Goal: Find contact information: Find contact information

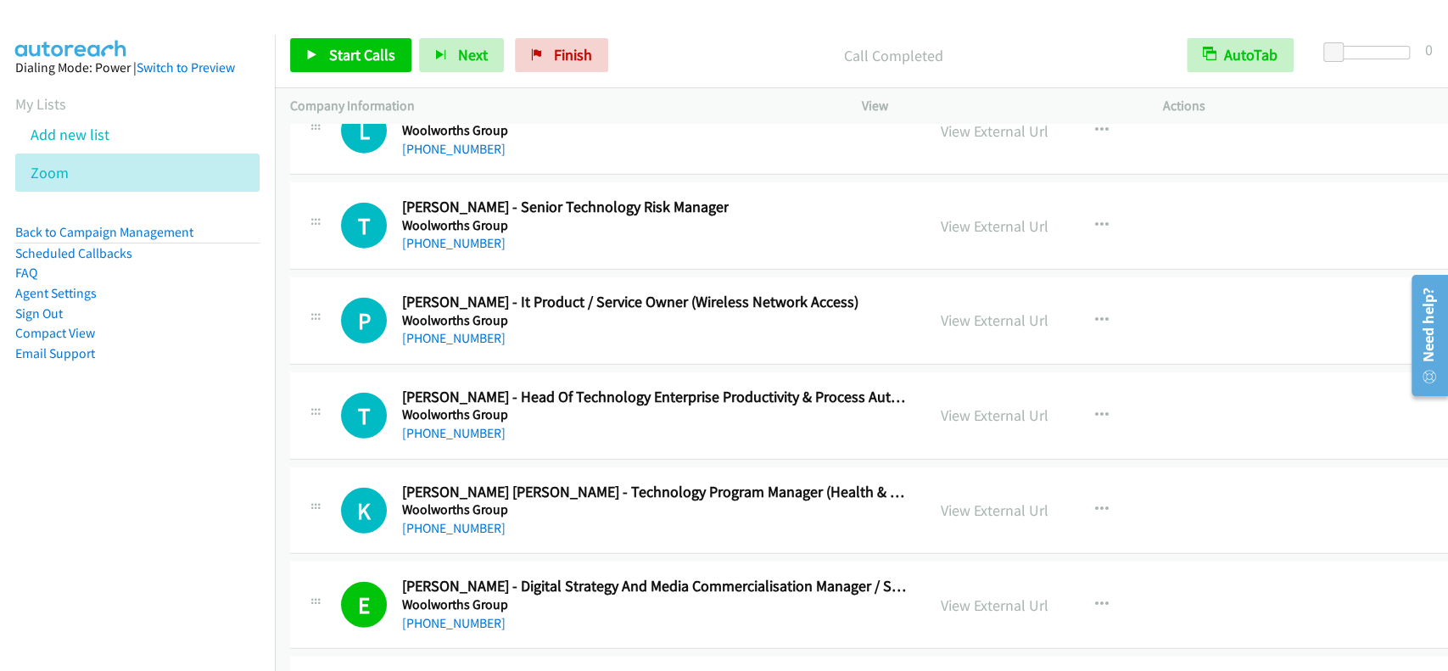
scroll to position [46166, 0]
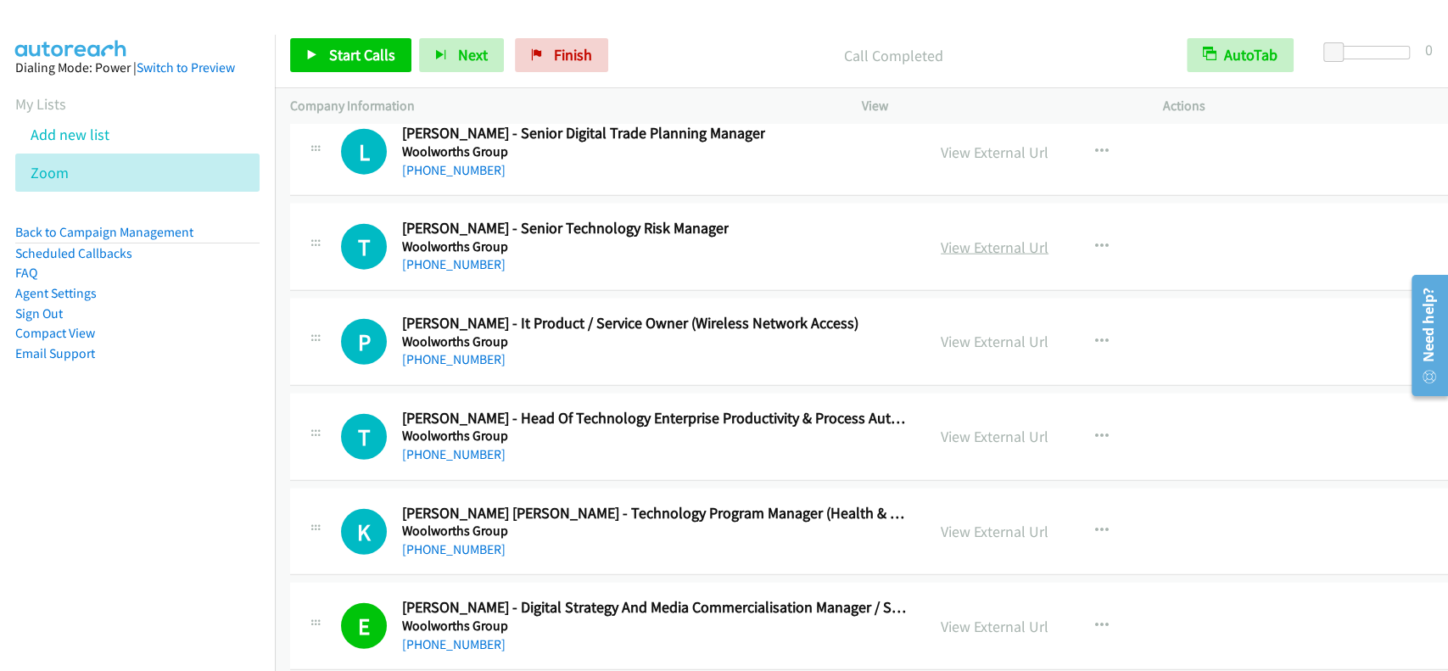
click at [1024, 238] on link "View External Url" at bounding box center [995, 248] width 108 height 20
click at [456, 256] on link "[PHONE_NUMBER]" at bounding box center [453, 264] width 103 height 16
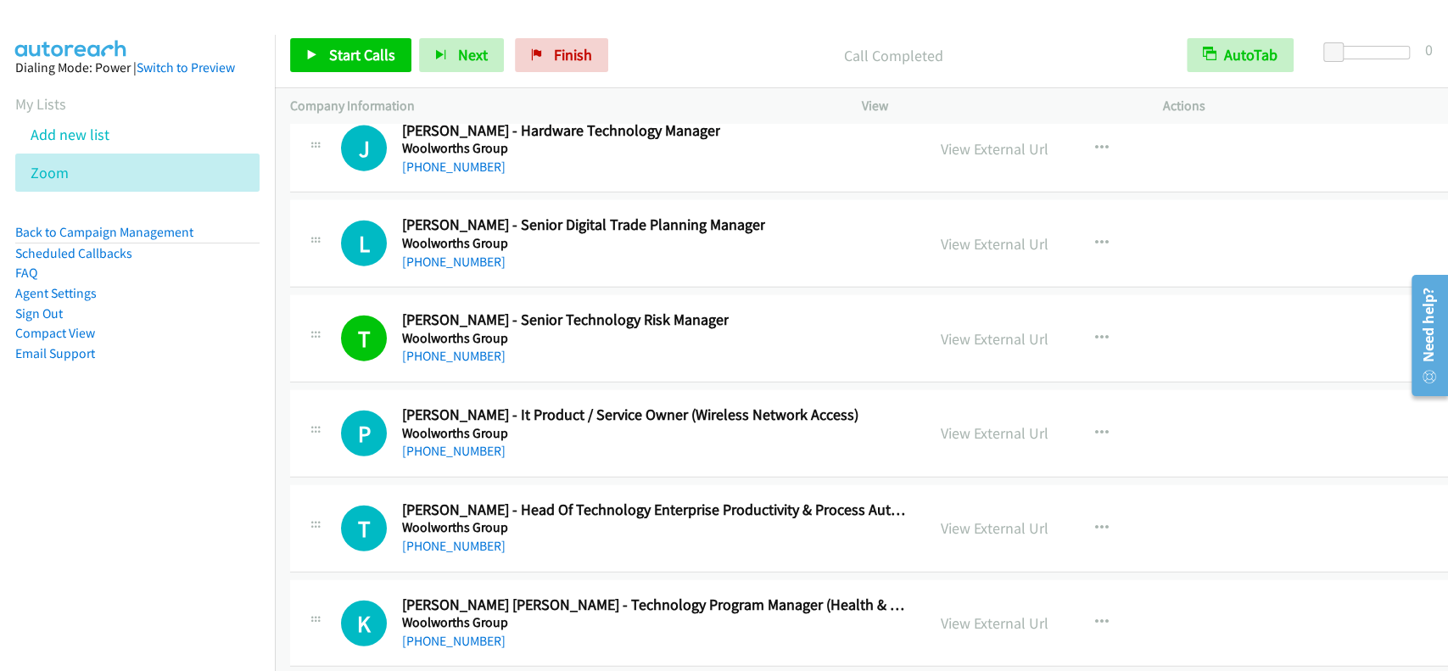
scroll to position [46054, 0]
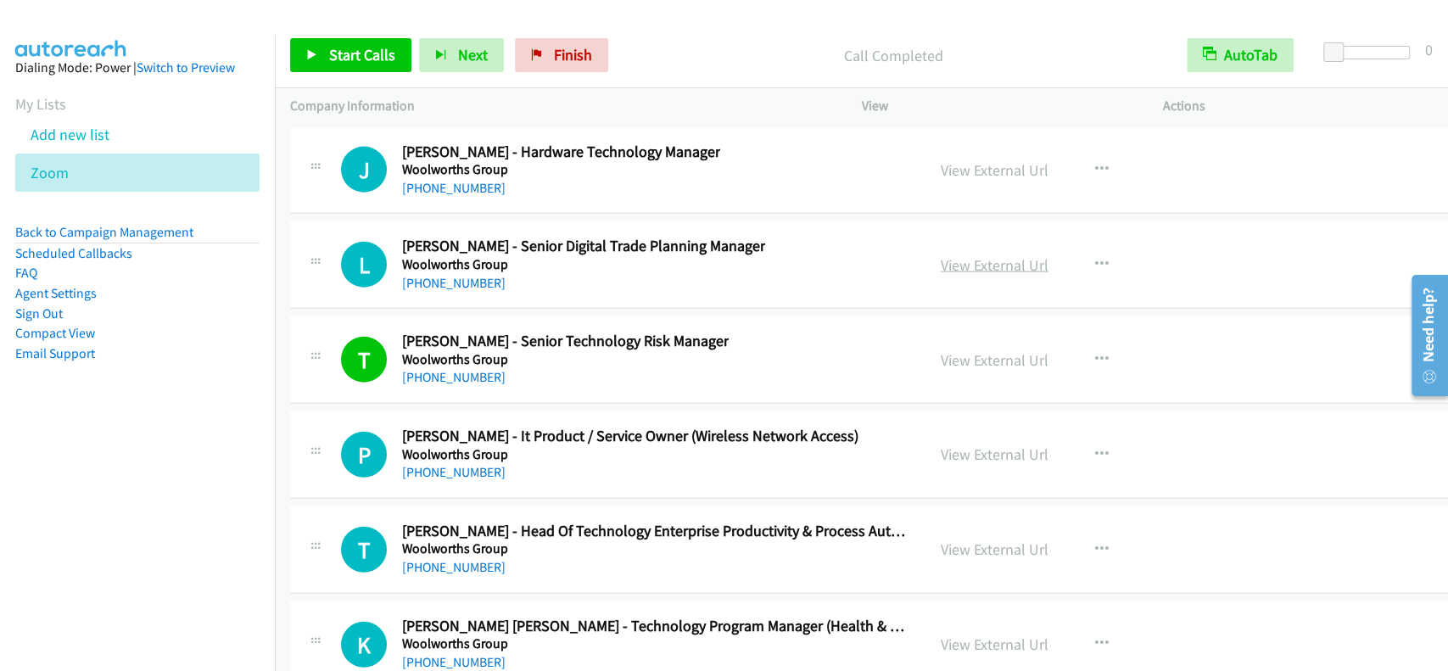
click at [1012, 255] on link "View External Url" at bounding box center [995, 265] width 108 height 20
click at [461, 275] on link "[PHONE_NUMBER]" at bounding box center [453, 283] width 103 height 16
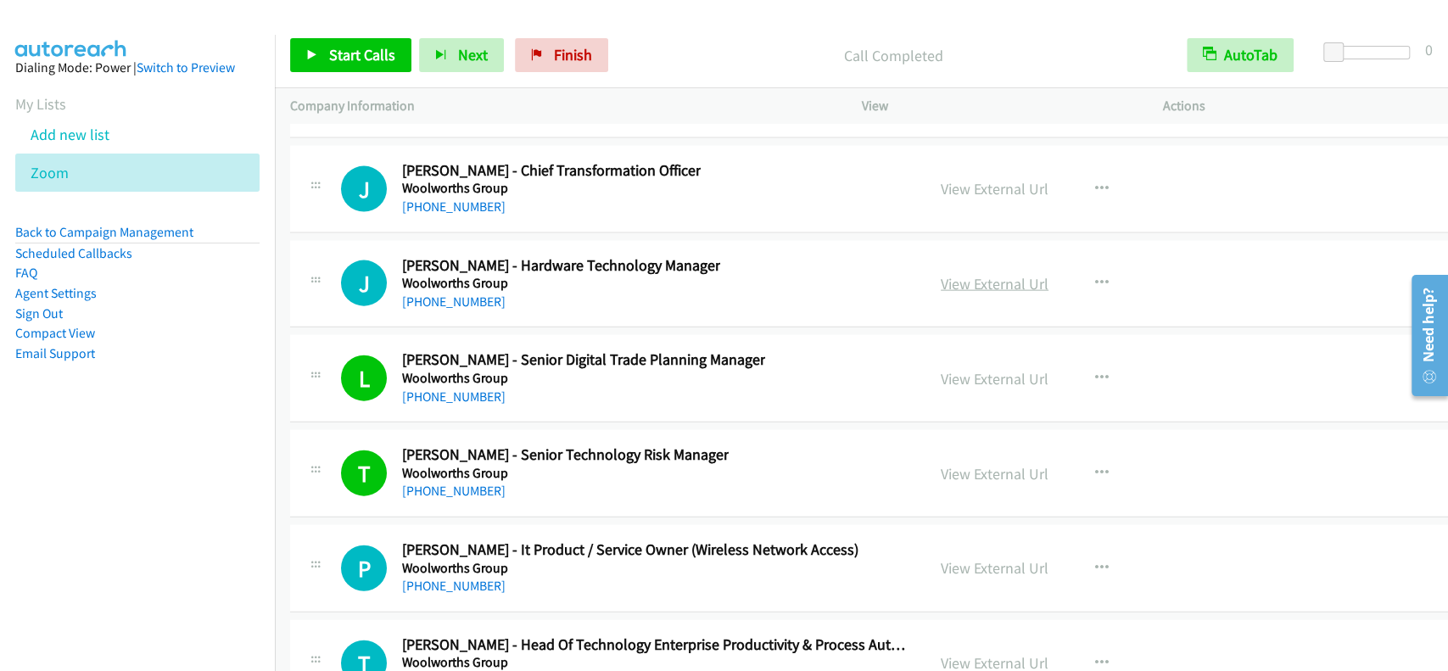
click at [946, 274] on link "View External Url" at bounding box center [995, 284] width 108 height 20
click at [464, 293] on link "[PHONE_NUMBER]" at bounding box center [453, 301] width 103 height 16
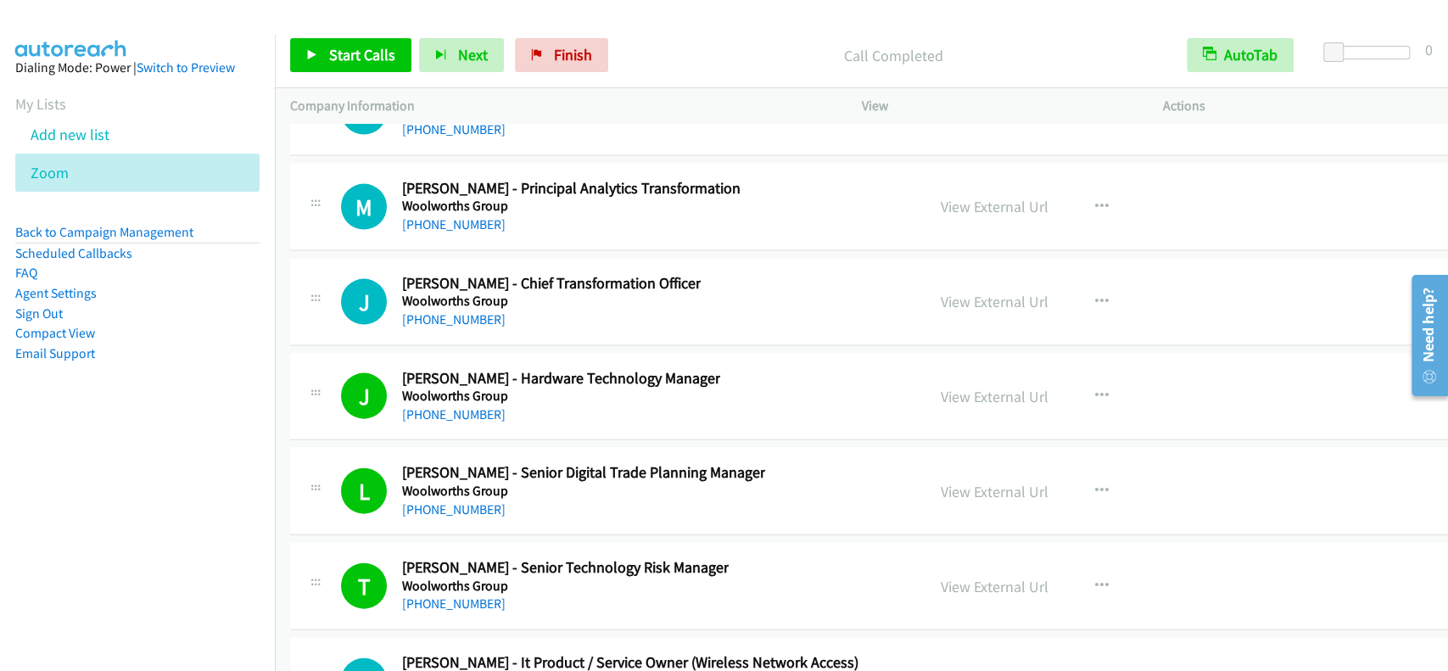
click at [986, 290] on div "View External Url" at bounding box center [995, 301] width 108 height 23
click at [992, 292] on link "View External Url" at bounding box center [995, 302] width 108 height 20
click at [472, 293] on h5 "Woolworths Group" at bounding box center [551, 301] width 299 height 17
click at [471, 311] on link "[PHONE_NUMBER]" at bounding box center [453, 319] width 103 height 16
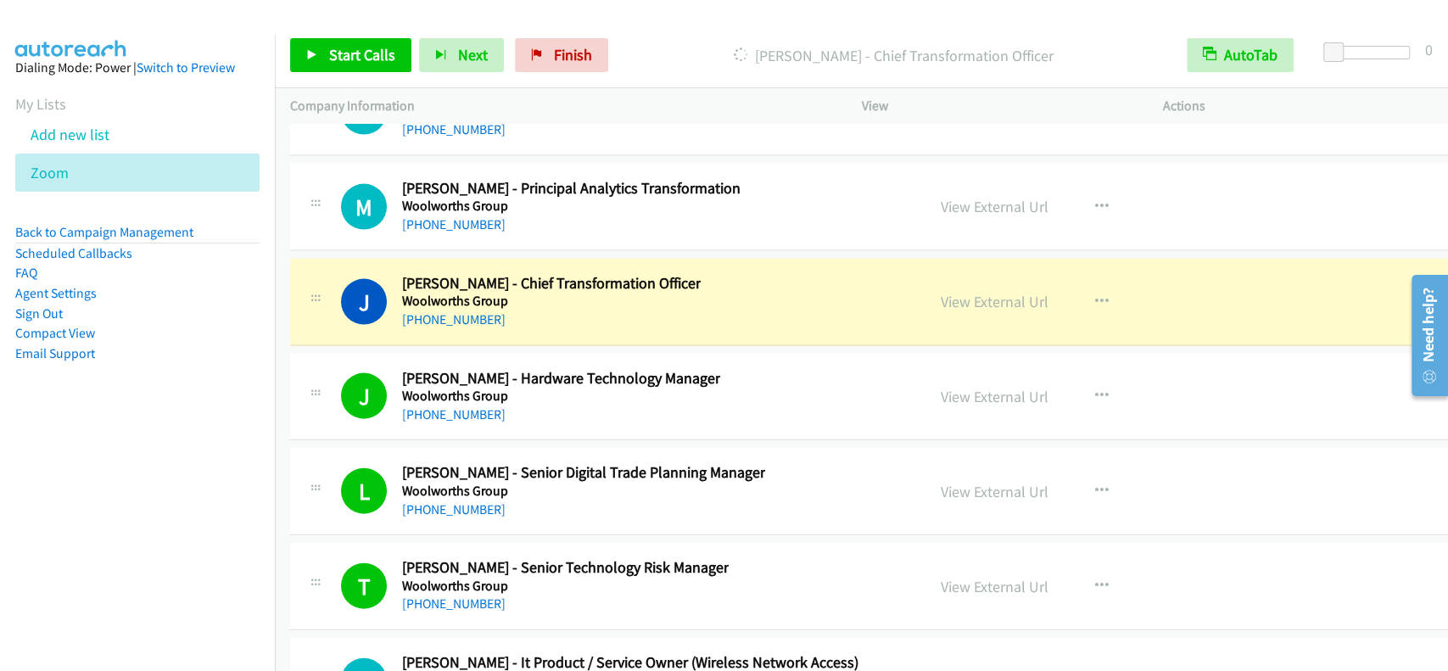
scroll to position [45714, 0]
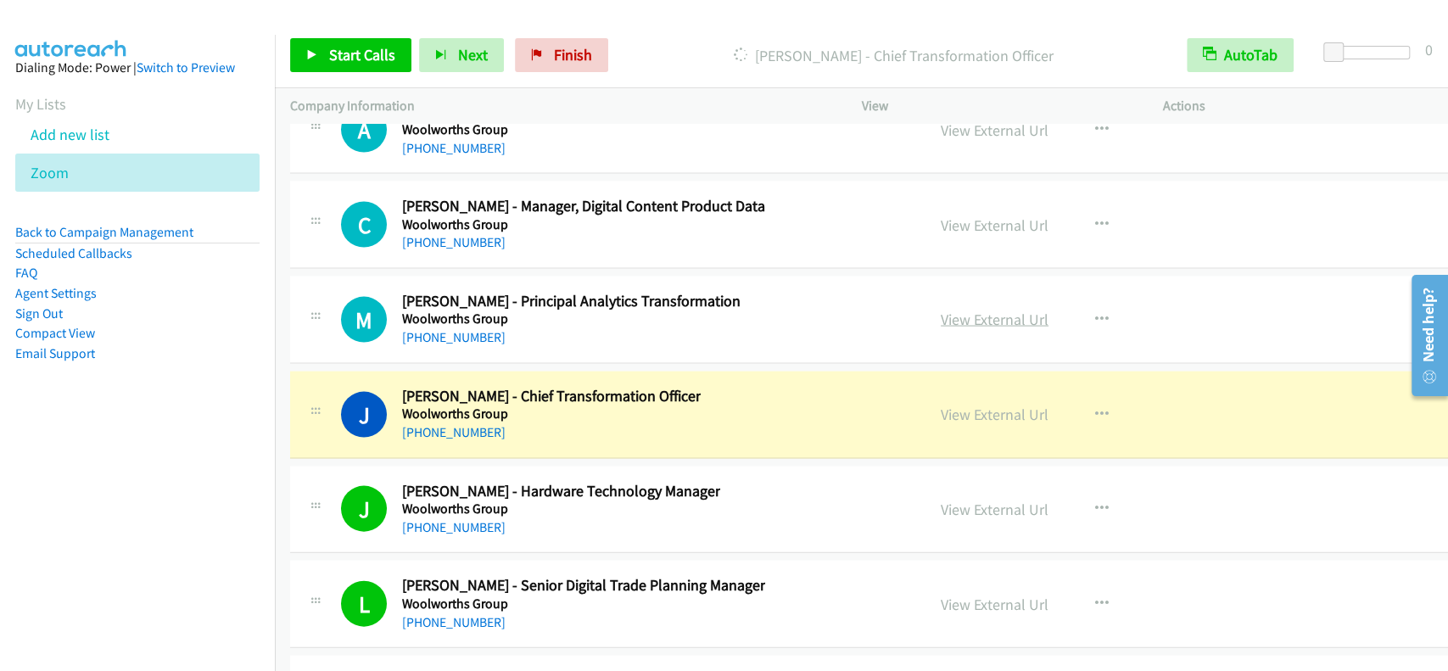
click at [1008, 310] on link "View External Url" at bounding box center [995, 320] width 108 height 20
click at [982, 215] on link "View External Url" at bounding box center [995, 225] width 108 height 20
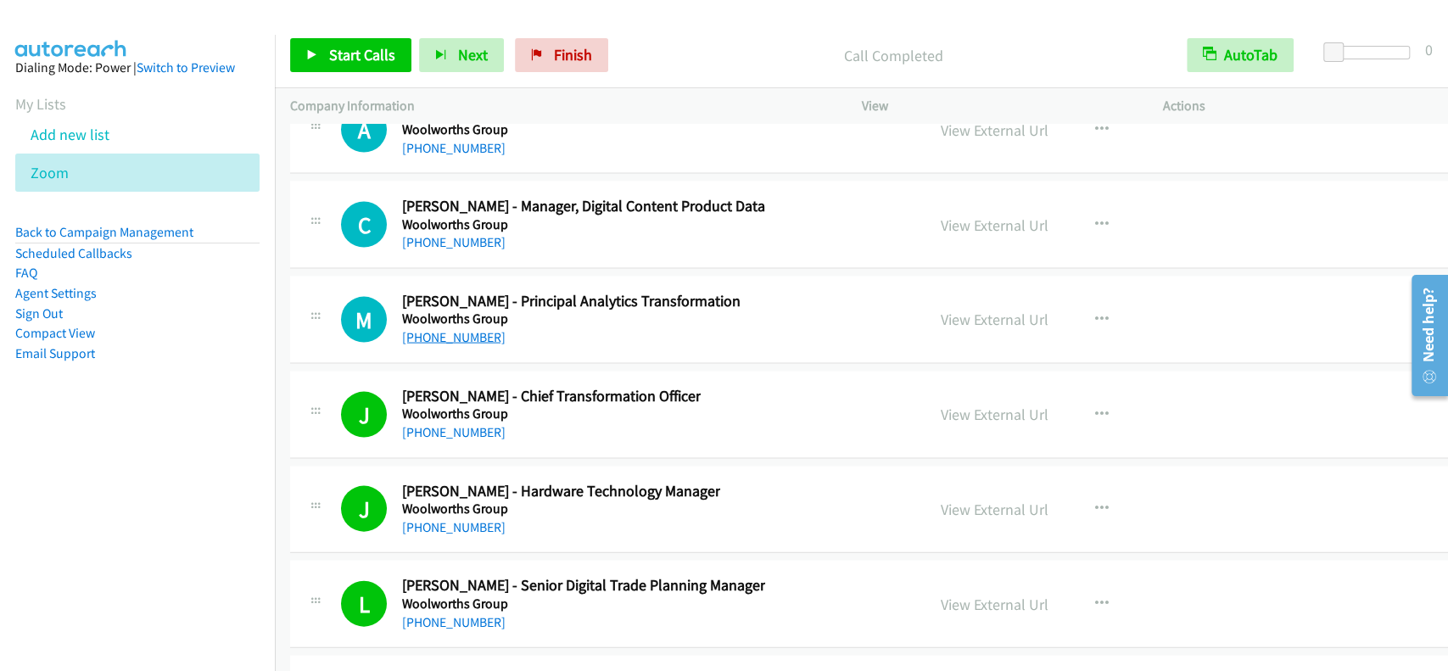
click at [438, 329] on link "[PHONE_NUMBER]" at bounding box center [453, 337] width 103 height 16
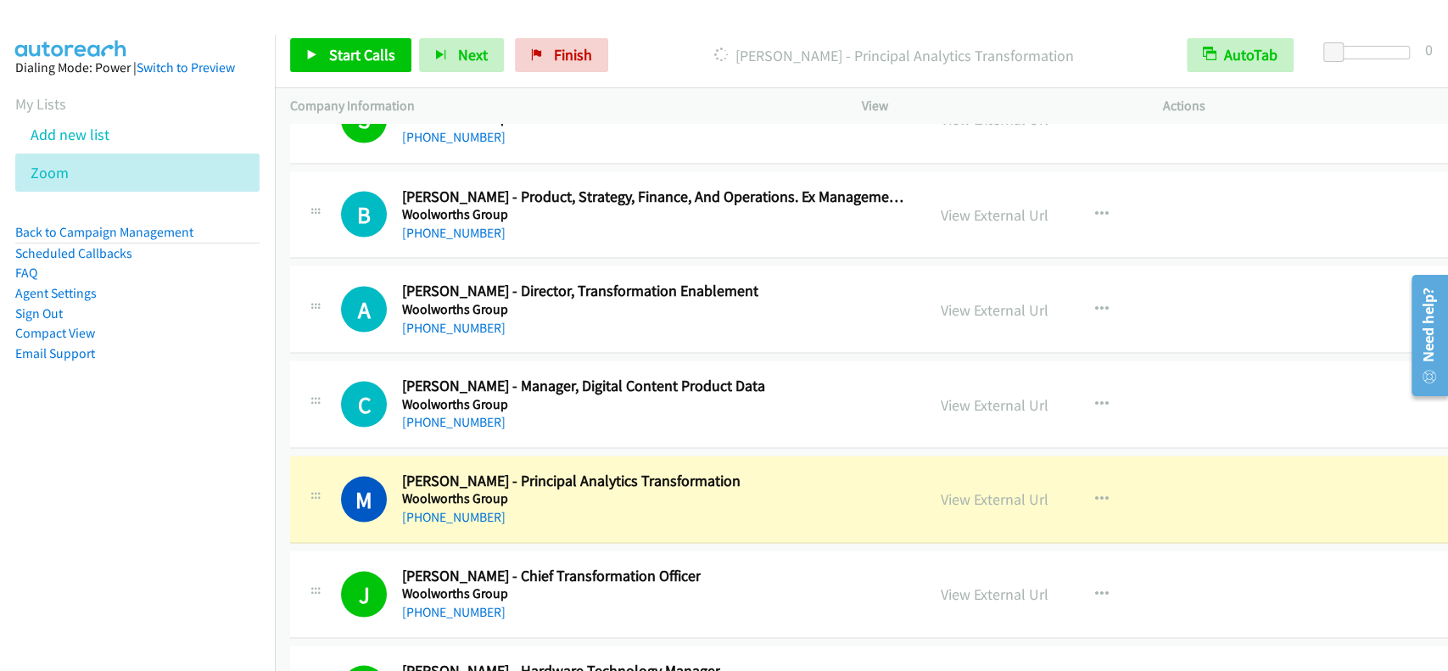
scroll to position [45488, 0]
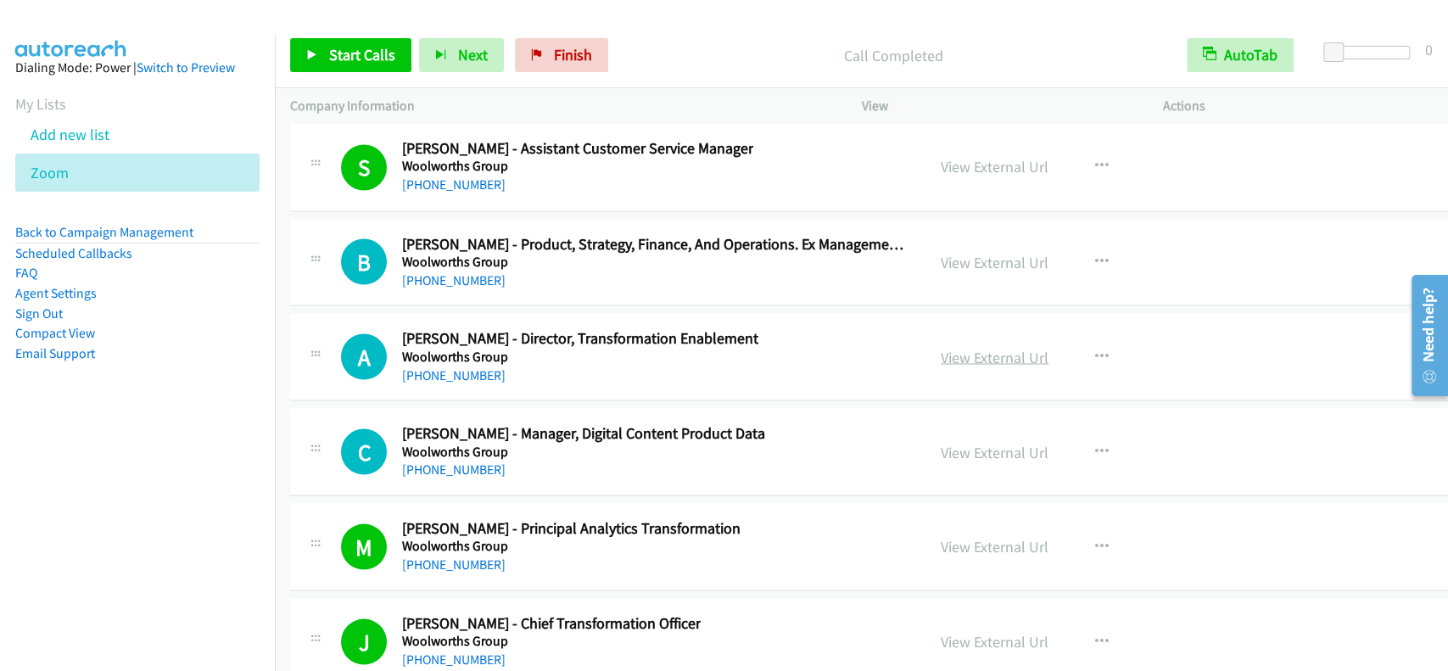
click at [971, 347] on link "View External Url" at bounding box center [995, 357] width 108 height 20
click at [449, 366] on link "[PHONE_NUMBER]" at bounding box center [453, 374] width 103 height 16
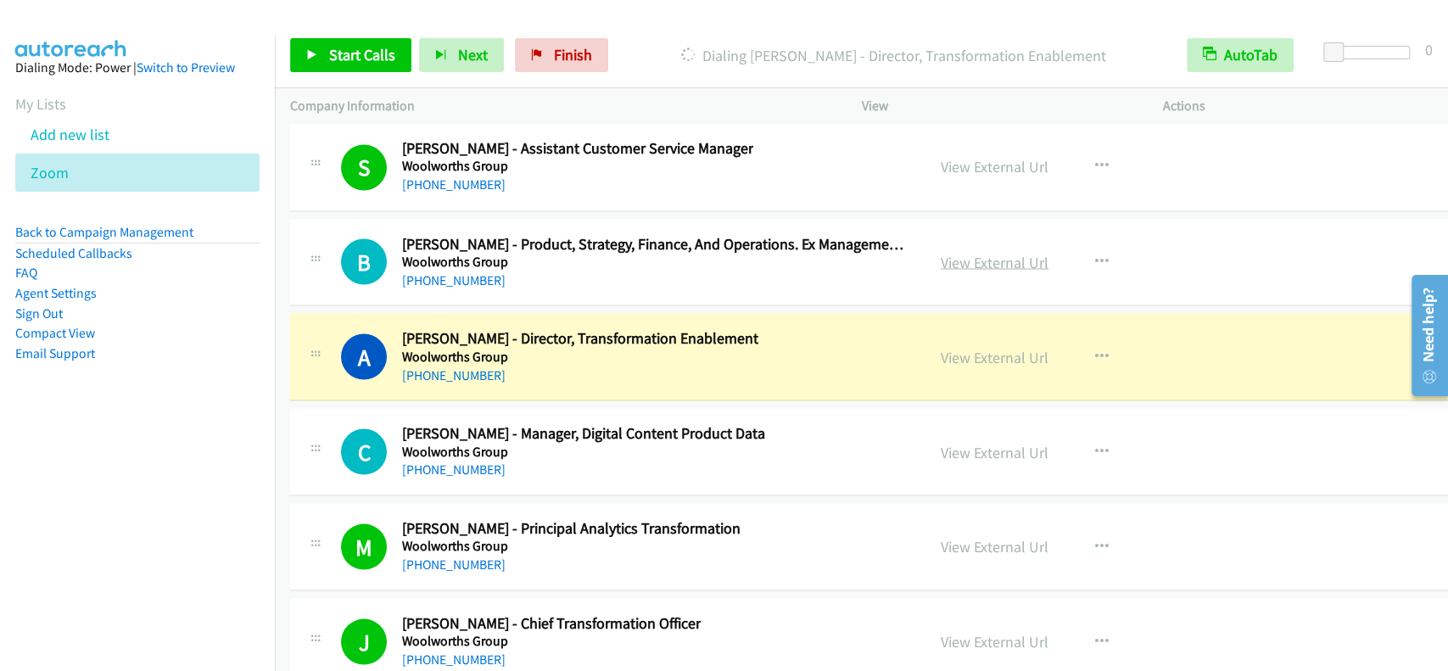
click at [1009, 252] on link "View External Url" at bounding box center [995, 262] width 108 height 20
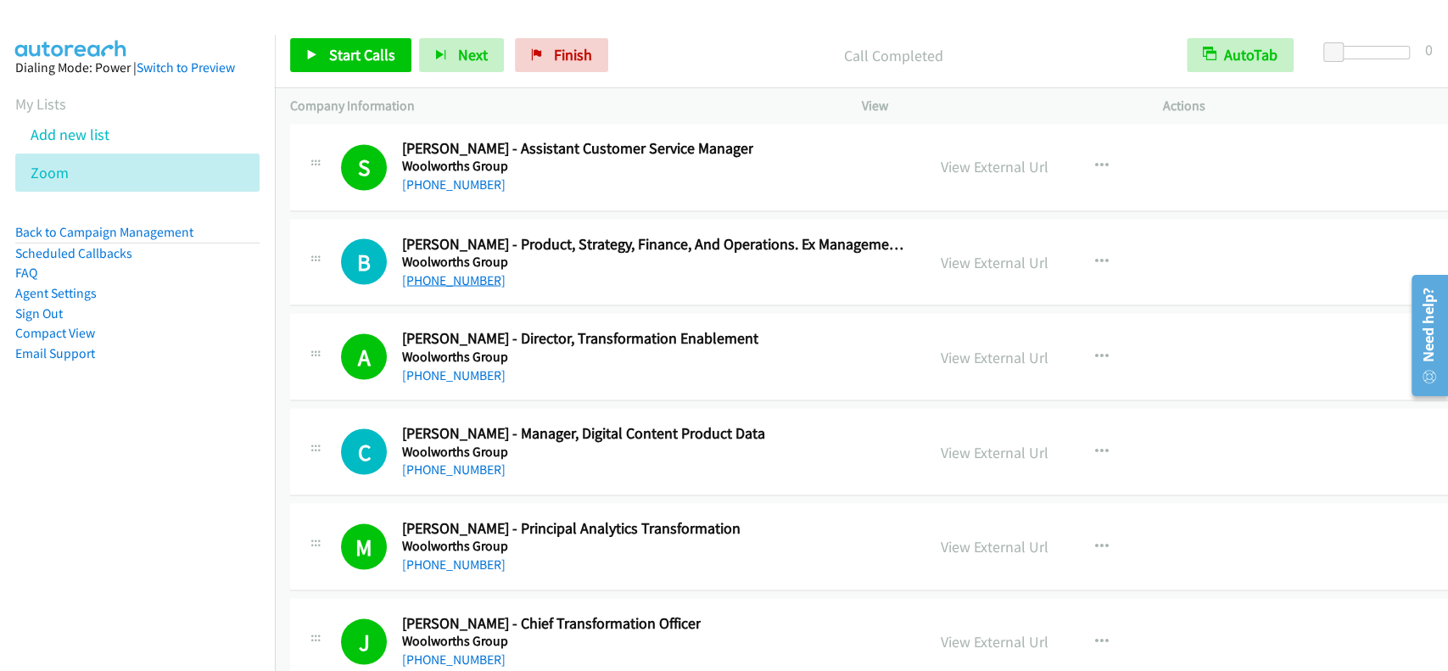
click at [455, 271] on link "[PHONE_NUMBER]" at bounding box center [453, 279] width 103 height 16
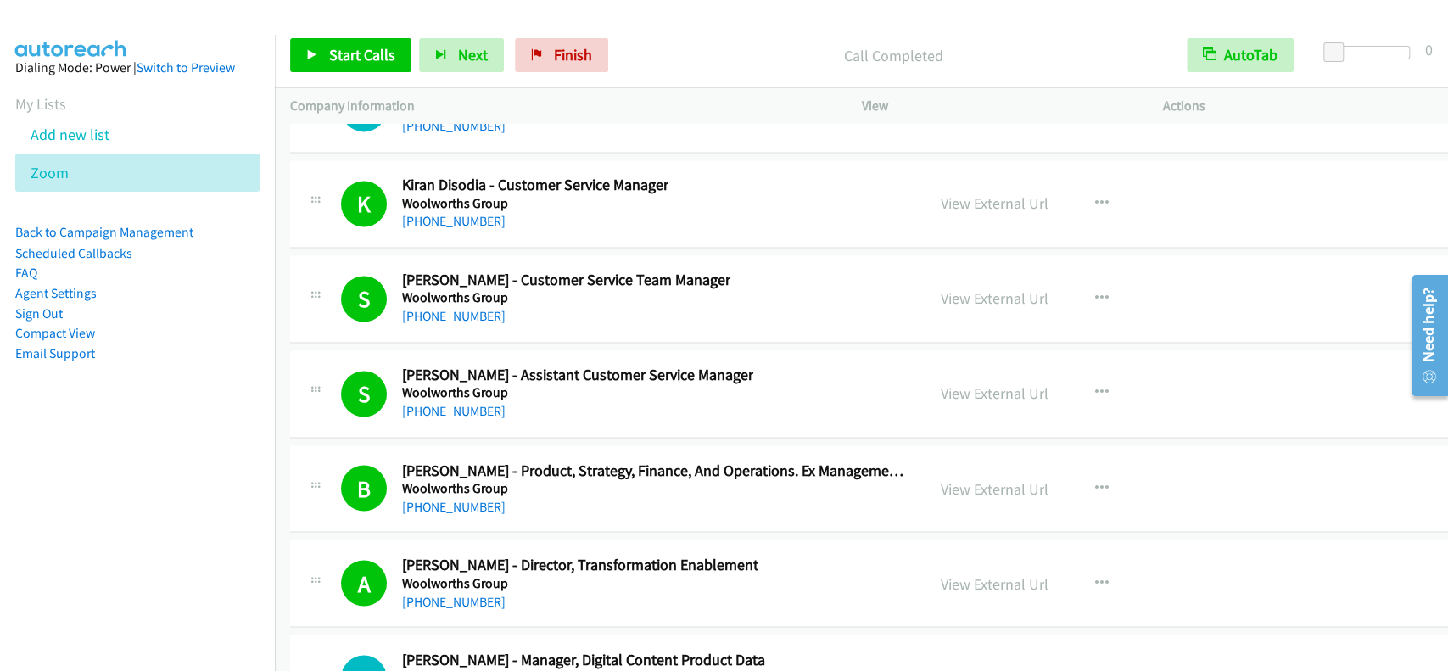
scroll to position [45148, 0]
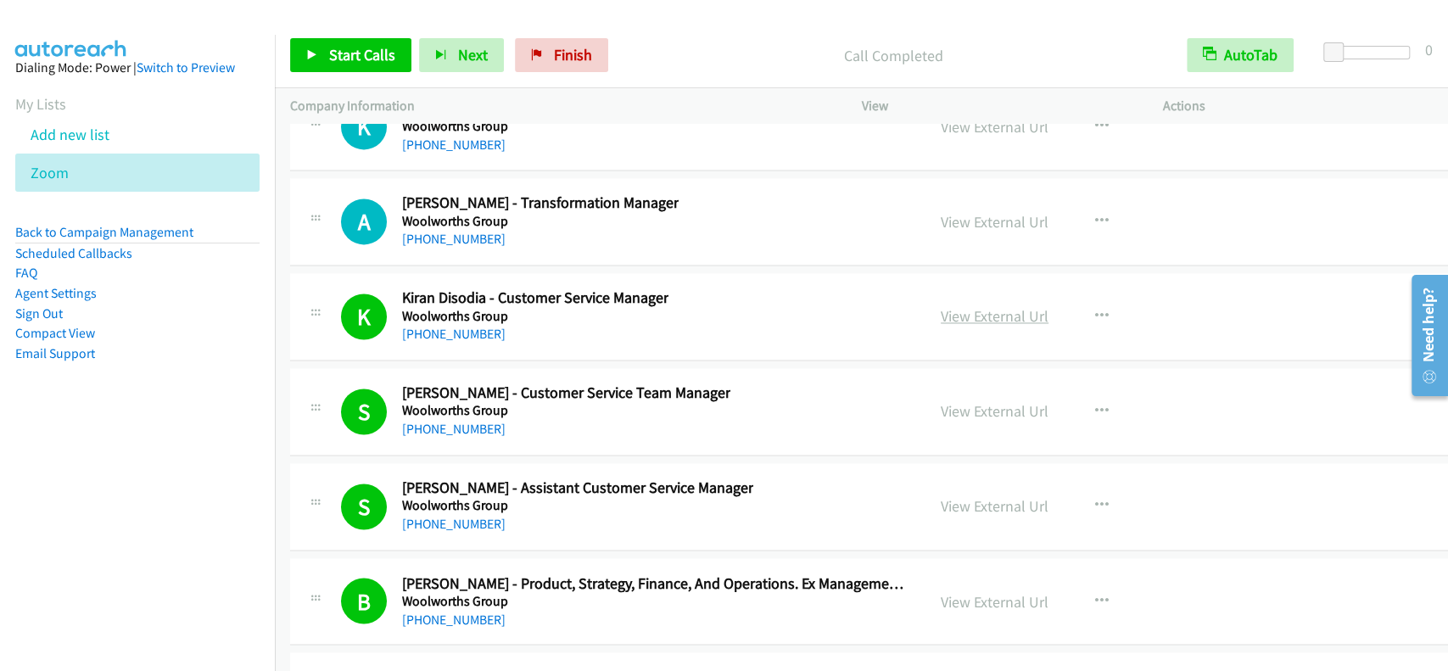
click at [983, 306] on link "View External Url" at bounding box center [995, 316] width 108 height 20
click at [989, 212] on link "View External Url" at bounding box center [995, 222] width 108 height 20
click at [439, 231] on link "[PHONE_NUMBER]" at bounding box center [453, 239] width 103 height 16
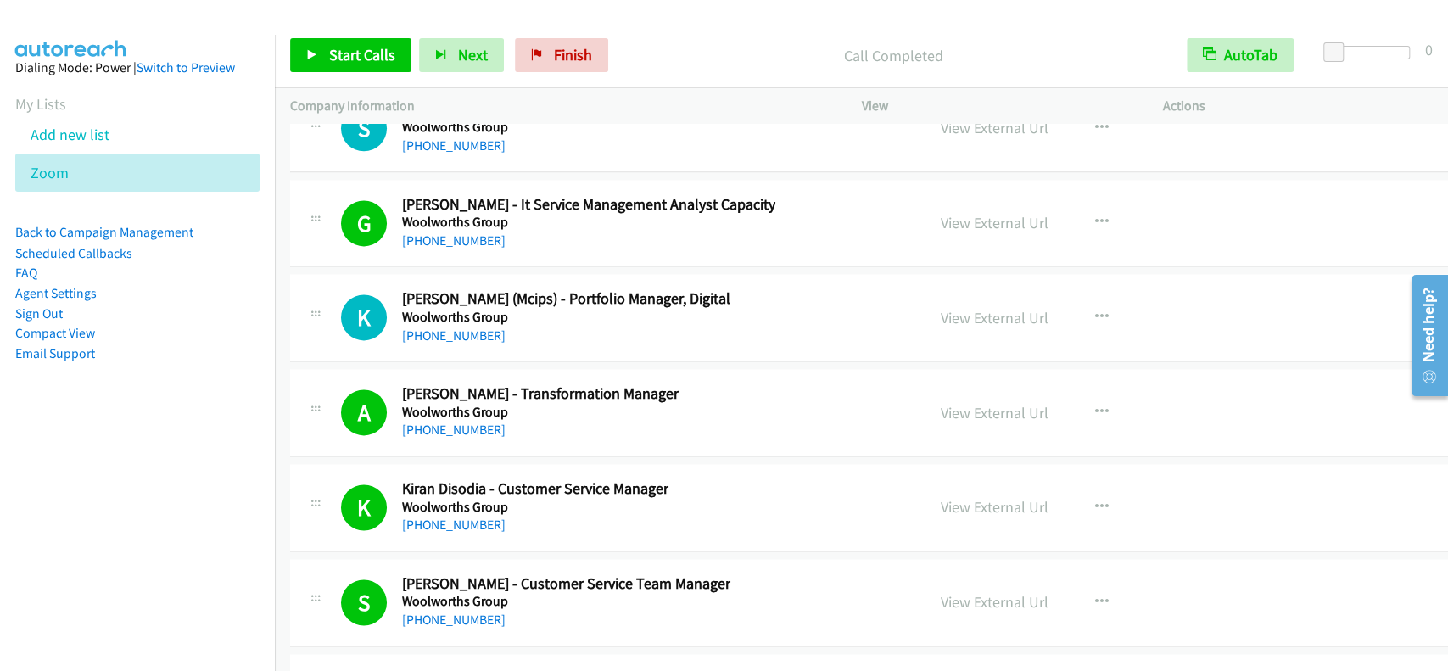
scroll to position [44922, 0]
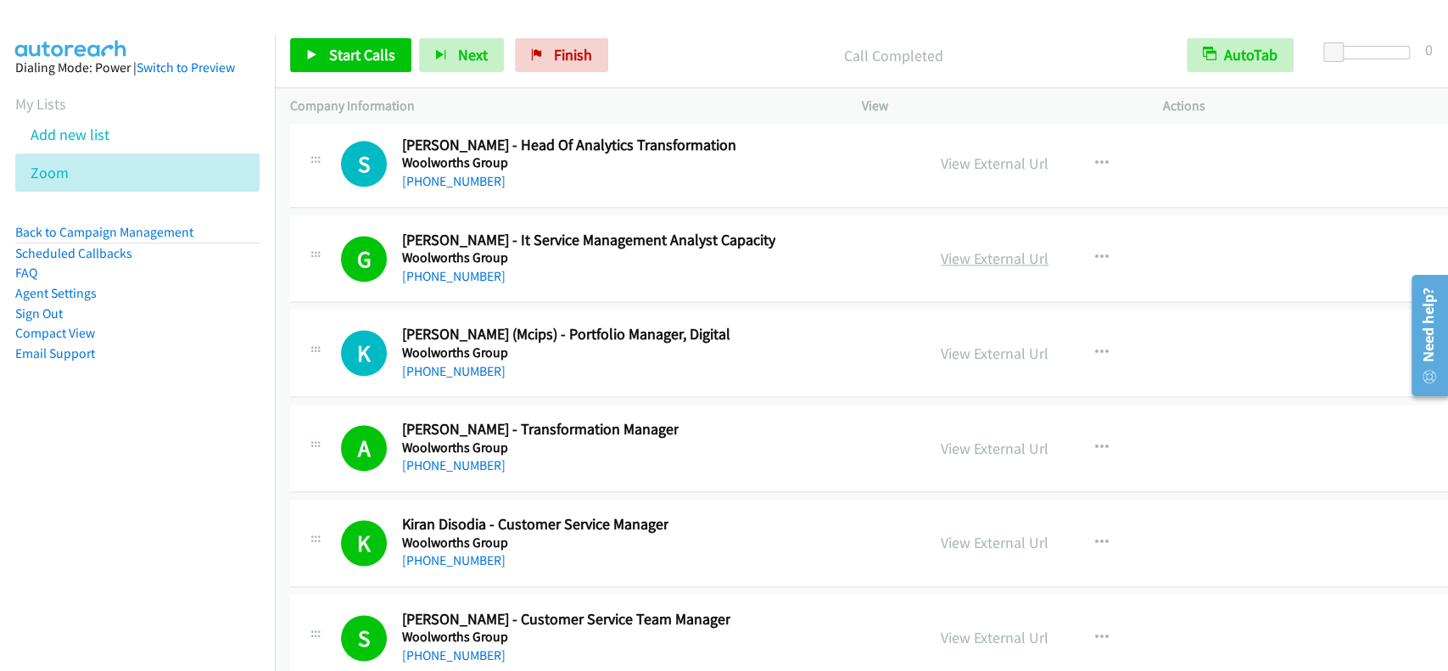
click at [988, 249] on link "View External Url" at bounding box center [995, 259] width 108 height 20
click at [1000, 344] on link "View External Url" at bounding box center [995, 354] width 108 height 20
click at [453, 363] on link "[PHONE_NUMBER]" at bounding box center [453, 371] width 103 height 16
